Goal: Task Accomplishment & Management: Manage account settings

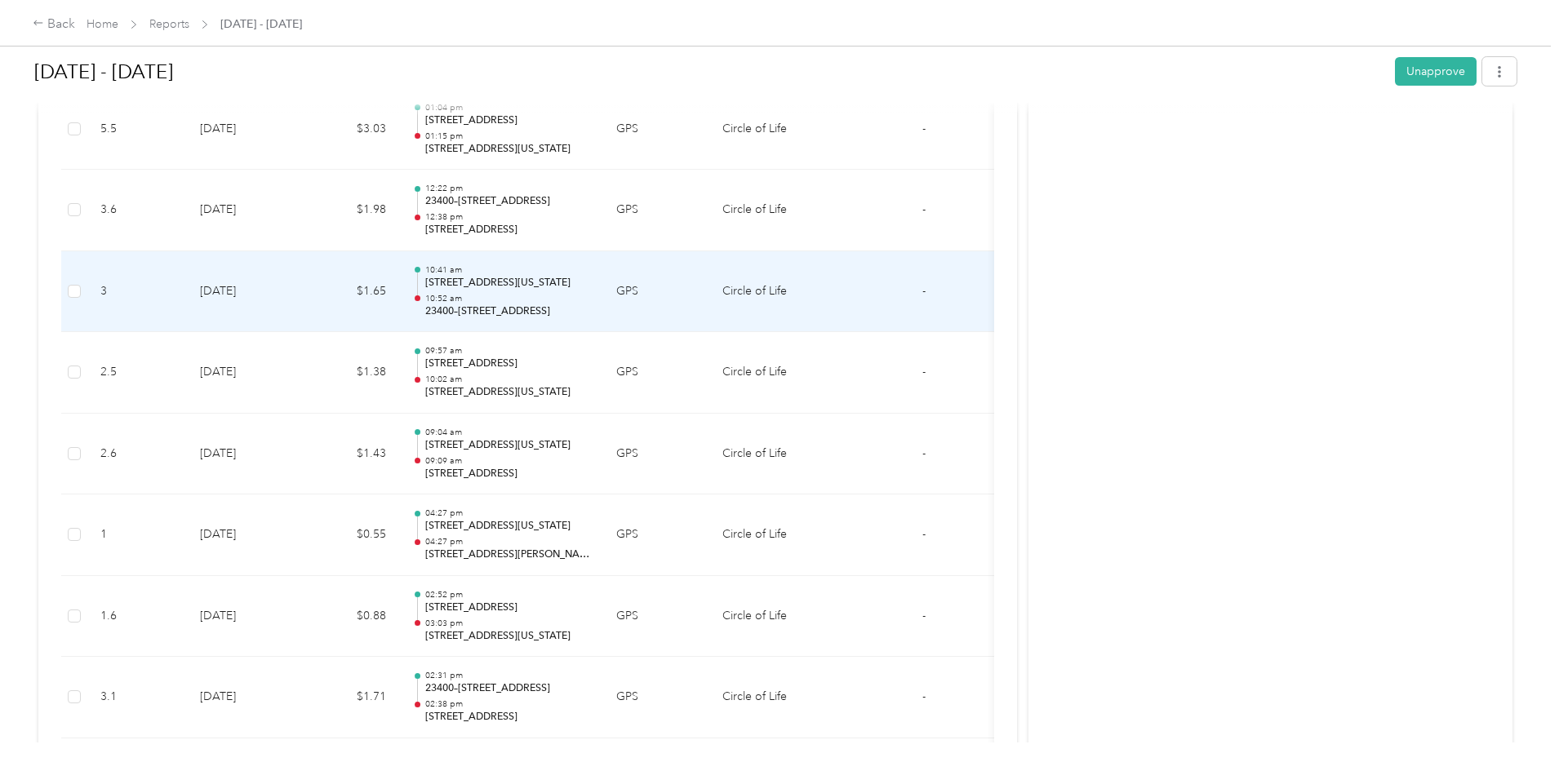
scroll to position [2122, 0]
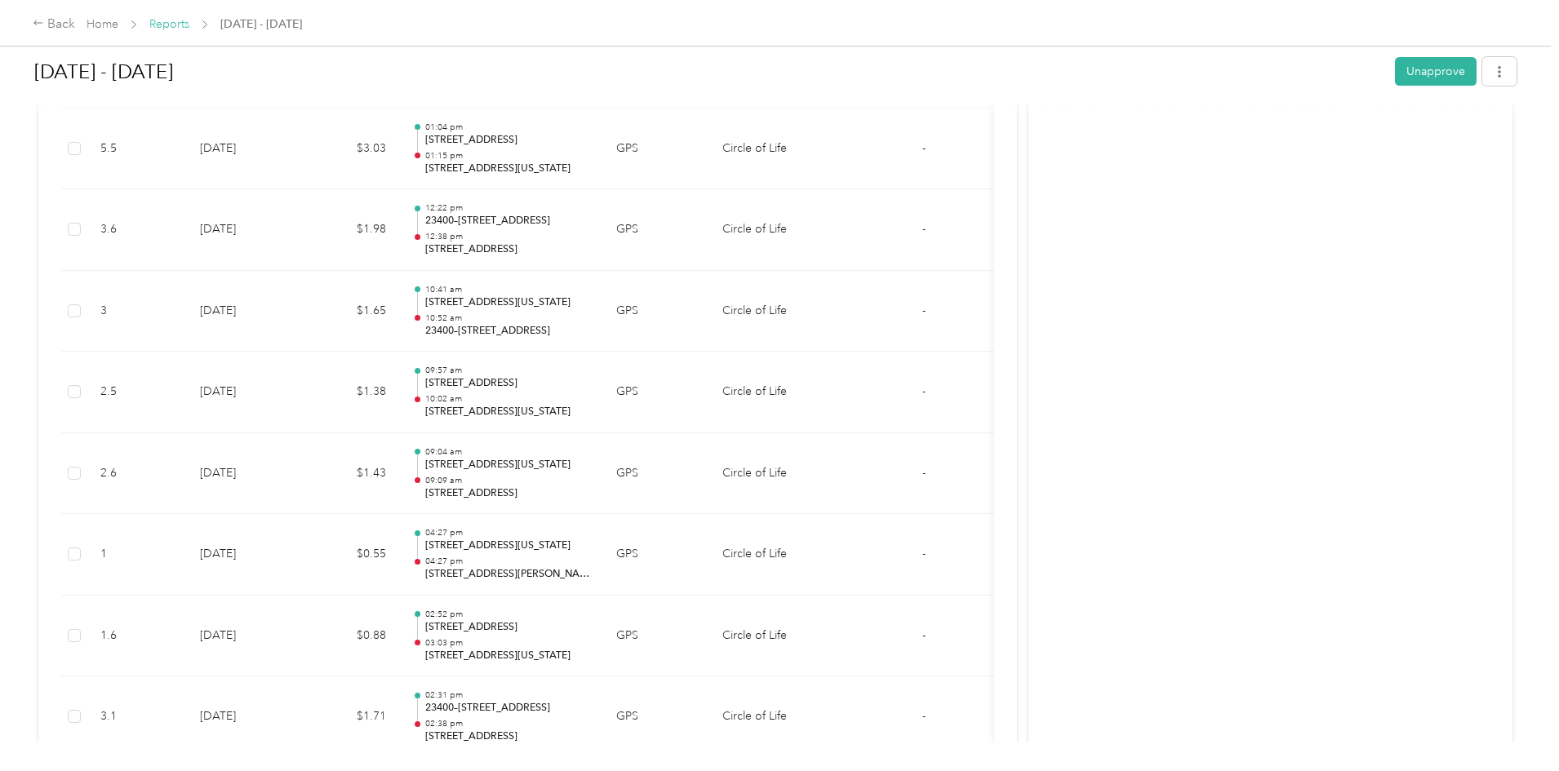
click at [189, 29] on link "Reports" at bounding box center [169, 24] width 40 height 14
